Goal: Transaction & Acquisition: Purchase product/service

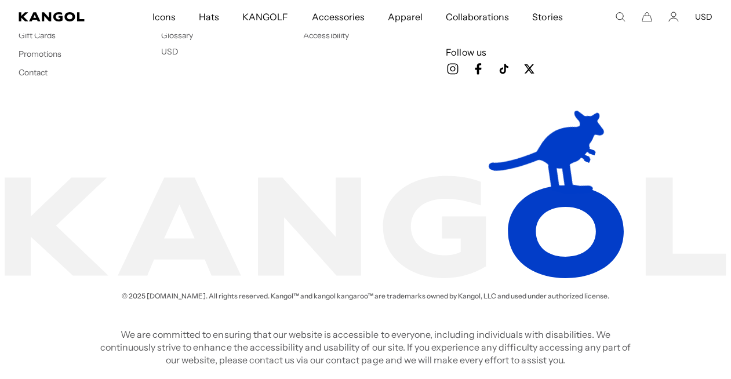
scroll to position [0, 239]
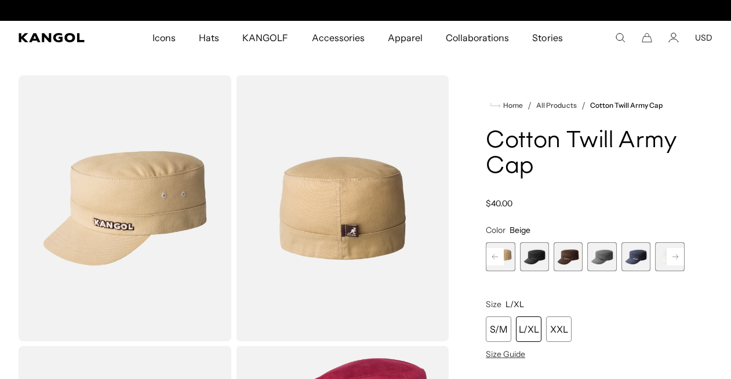
scroll to position [0, 239]
